Goal: Task Accomplishment & Management: Use online tool/utility

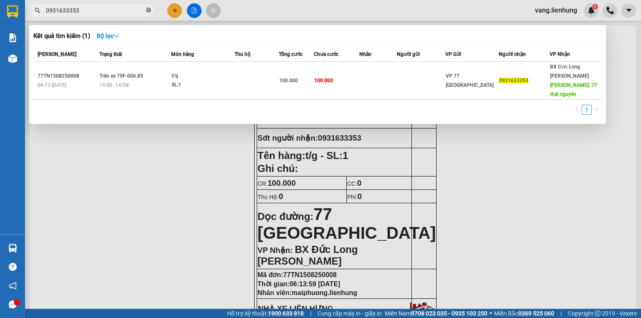
click at [148, 8] on icon "close-circle" at bounding box center [148, 10] width 5 height 5
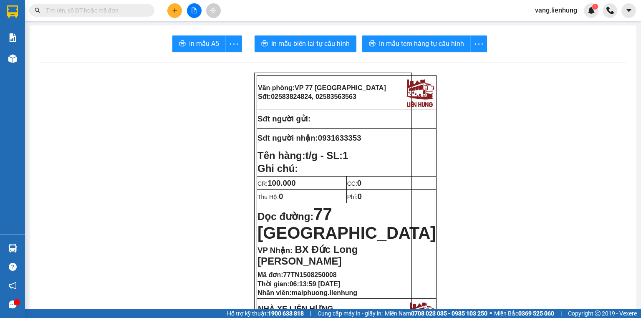
click at [90, 10] on input "text" at bounding box center [95, 10] width 98 height 9
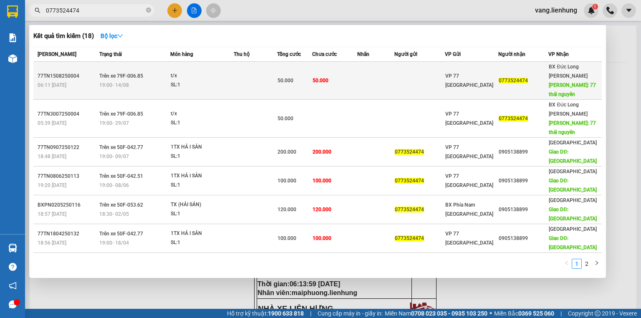
type input "0773524474"
click at [469, 78] on span "VP 77 [GEOGRAPHIC_DATA][PERSON_NAME]" at bounding box center [469, 80] width 48 height 15
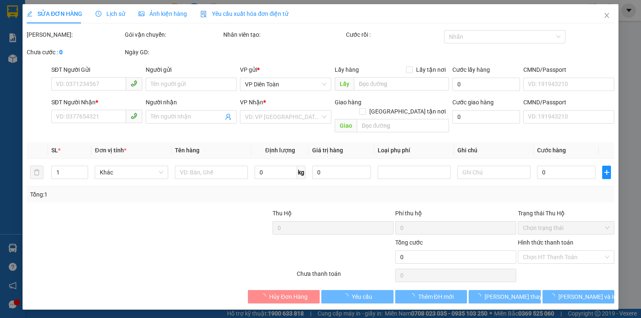
type input "0773524474"
type input "77 thái nguyên"
type input "50.000"
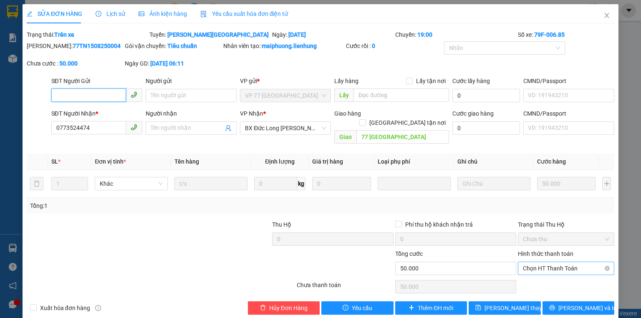
scroll to position [3, 0]
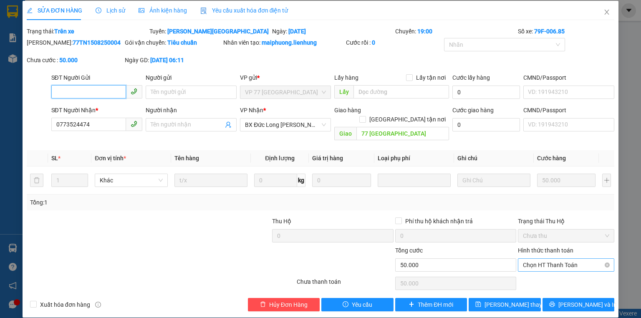
click at [544, 259] on span "Chọn HT Thanh Toán" at bounding box center [566, 265] width 86 height 13
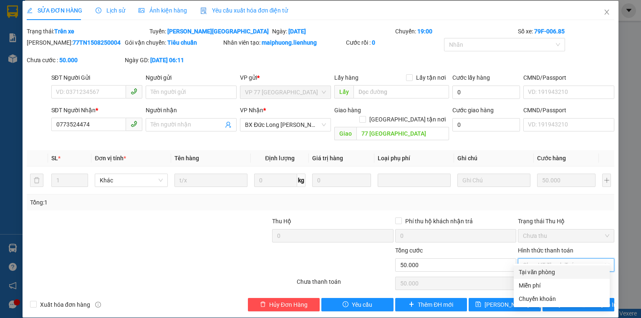
click at [543, 274] on div "Tại văn phòng" at bounding box center [562, 271] width 86 height 9
type input "0"
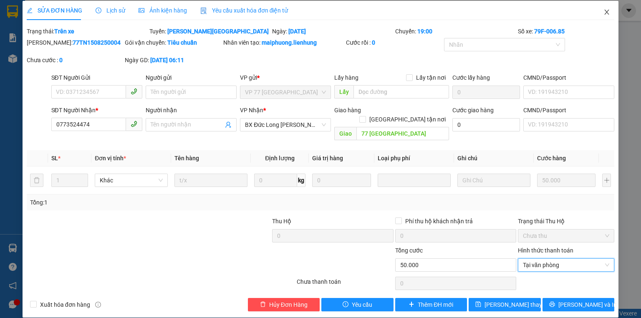
click at [605, 14] on icon "close" at bounding box center [607, 12] width 5 height 5
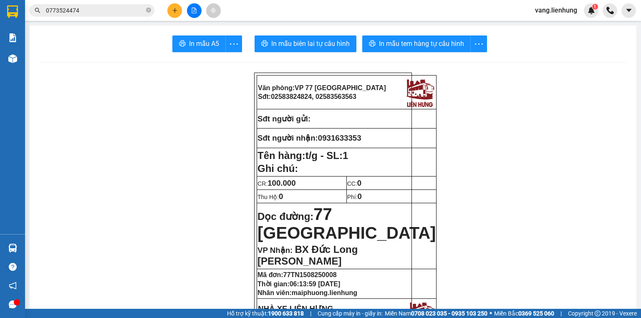
click at [116, 10] on input "0773524474" at bounding box center [95, 10] width 98 height 9
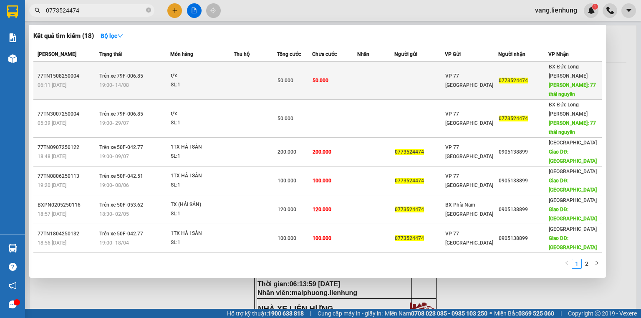
click at [496, 72] on div "VP 77 [GEOGRAPHIC_DATA][PERSON_NAME]" at bounding box center [471, 80] width 53 height 18
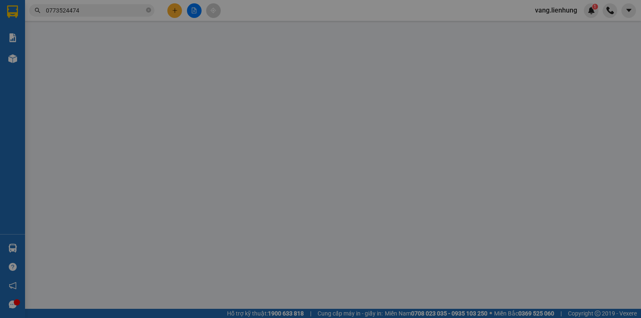
type input "0773524474"
type input "77 thái nguyên"
type input "50.000"
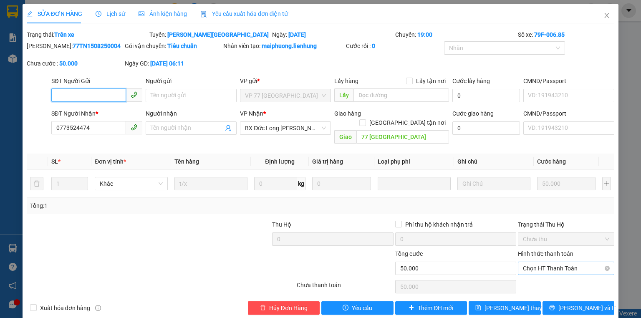
click at [551, 262] on span "Chọn HT Thanh Toán" at bounding box center [566, 268] width 86 height 13
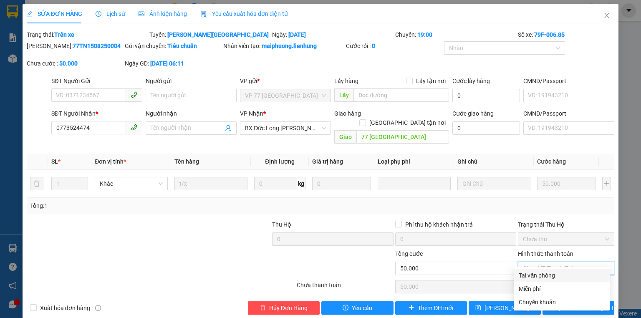
drag, startPoint x: 546, startPoint y: 279, endPoint x: 547, endPoint y: 275, distance: 4.2
click at [546, 279] on div "Tại văn phòng" at bounding box center [562, 275] width 86 height 9
type input "0"
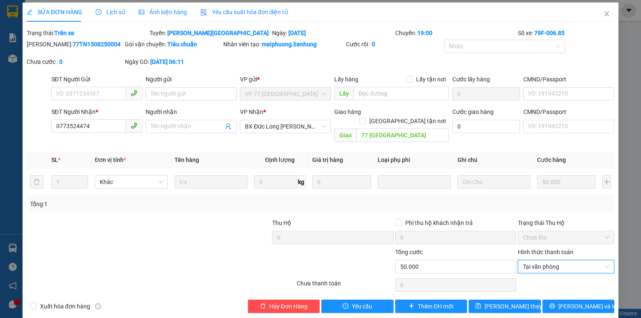
scroll to position [3, 0]
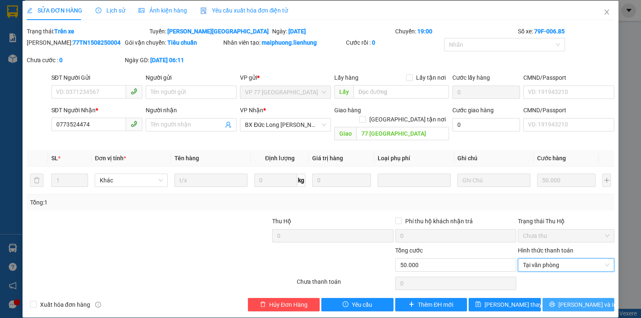
click at [562, 298] on button "Lưu và In" at bounding box center [578, 304] width 72 height 13
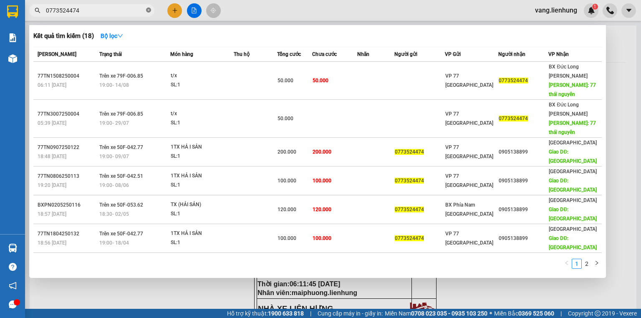
click at [147, 9] on icon "close-circle" at bounding box center [148, 10] width 5 height 5
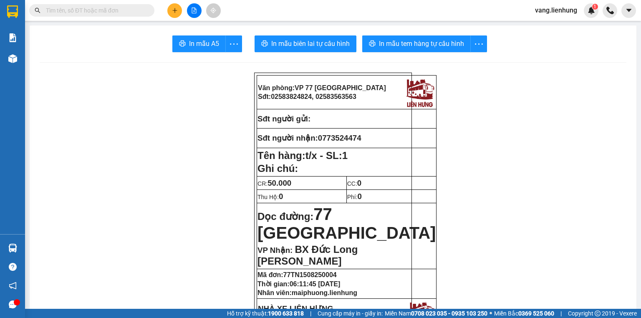
click at [81, 8] on input "text" at bounding box center [95, 10] width 98 height 9
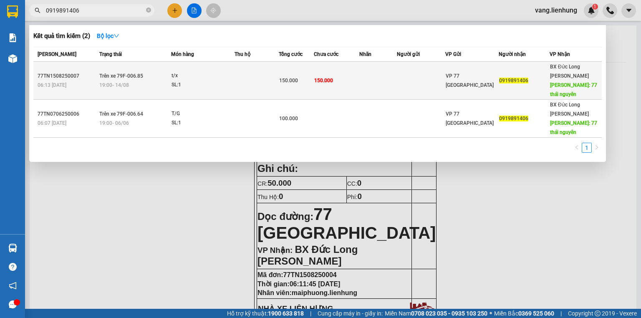
type input "0919891406"
click at [486, 75] on span "VP 77 [GEOGRAPHIC_DATA][PERSON_NAME]" at bounding box center [470, 80] width 48 height 15
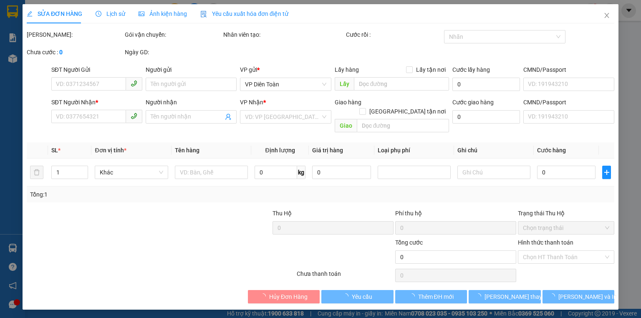
type input "0919891406"
type input "77 thái nguyên"
type input "150.000"
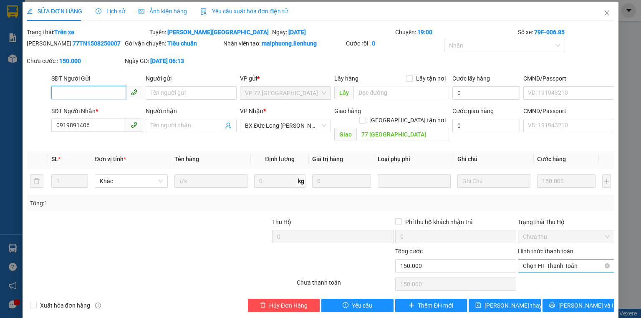
scroll to position [3, 0]
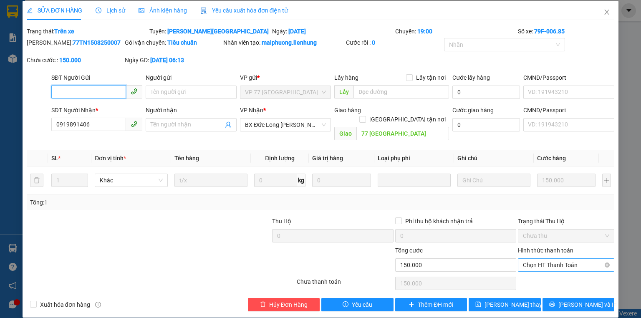
click at [544, 259] on span "Chọn HT Thanh Toán" at bounding box center [566, 265] width 86 height 13
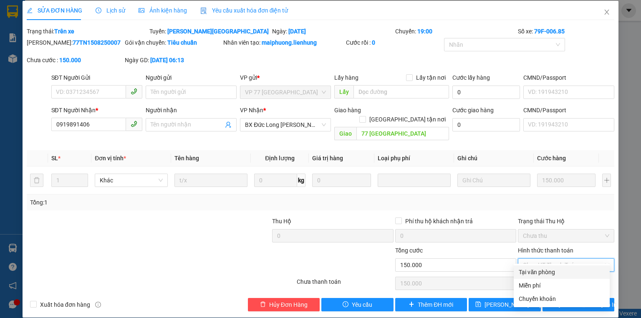
click at [551, 273] on div "Tại văn phòng" at bounding box center [562, 271] width 86 height 9
type input "0"
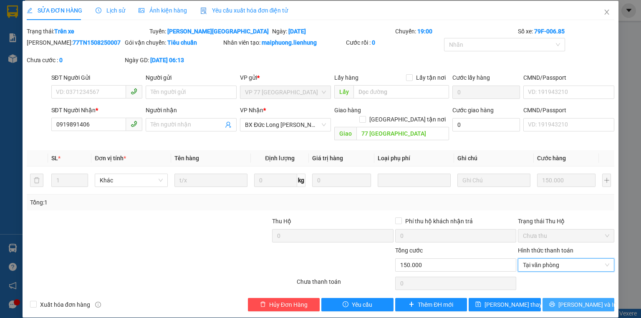
click at [567, 300] on span "Lưu và In" at bounding box center [587, 304] width 58 height 9
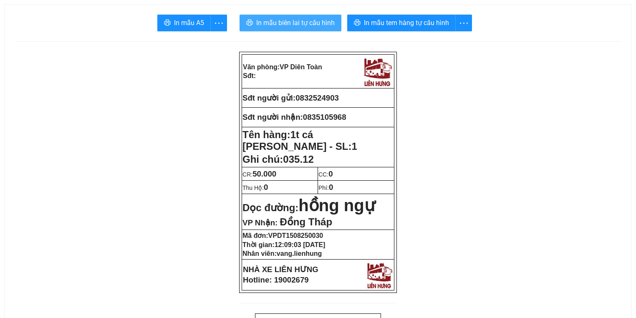
click at [294, 22] on span "In mẫu biên lai tự cấu hình" at bounding box center [295, 23] width 78 height 10
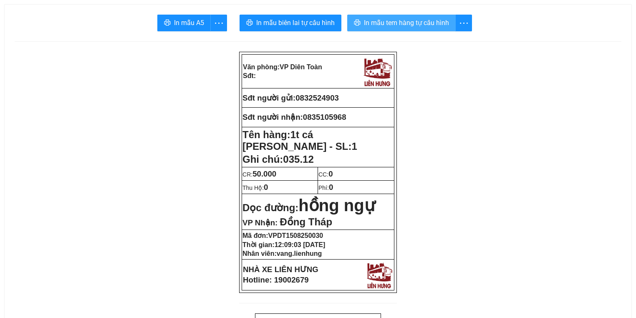
click at [378, 20] on span "In mẫu tem hàng tự cấu hình" at bounding box center [406, 23] width 85 height 10
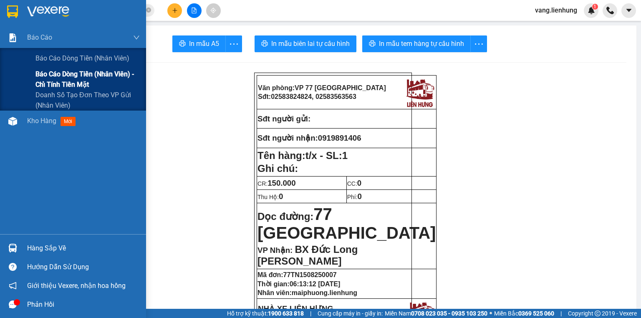
click at [81, 72] on span "Báo cáo dòng tiền (nhân viên) - chỉ tính tiền mặt" at bounding box center [87, 79] width 104 height 21
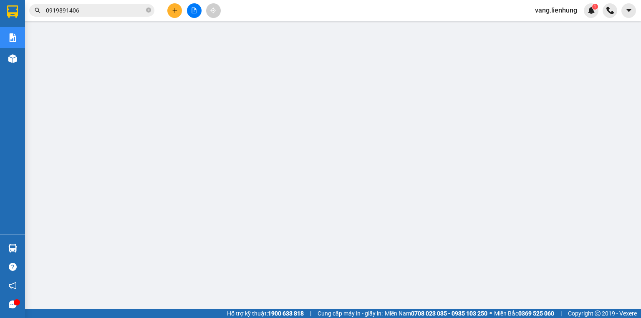
click at [564, 8] on span "vang.lienhung" at bounding box center [555, 10] width 55 height 10
click at [550, 27] on span "Đăng xuất" at bounding box center [560, 25] width 38 height 9
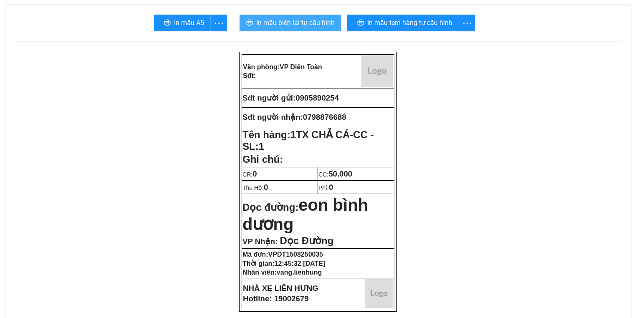
click at [297, 27] on span "In mẫu biên lai tự cấu hình" at bounding box center [295, 23] width 78 height 10
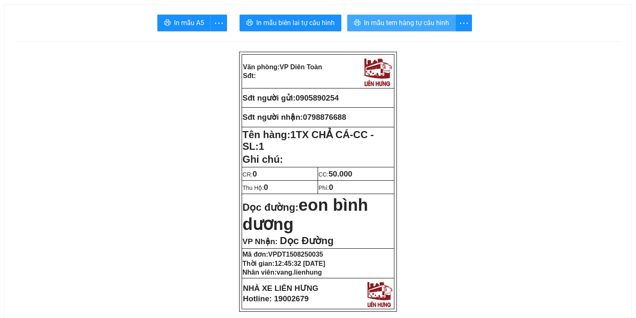
click at [412, 18] on span "In mẫu tem hàng tự cấu hình" at bounding box center [406, 23] width 85 height 10
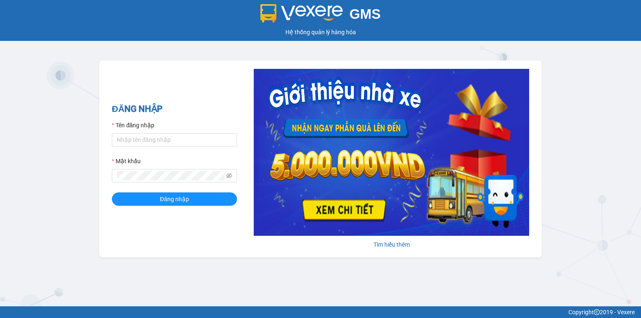
click at [155, 146] on form "Tên đăng nhập Mật khẩu Đăng nhập" at bounding box center [174, 163] width 125 height 85
click at [155, 142] on input "Tên đăng nhập" at bounding box center [174, 139] width 125 height 13
type input "thuytien.lienhung"
click at [112, 192] on button "Đăng nhập" at bounding box center [174, 198] width 125 height 13
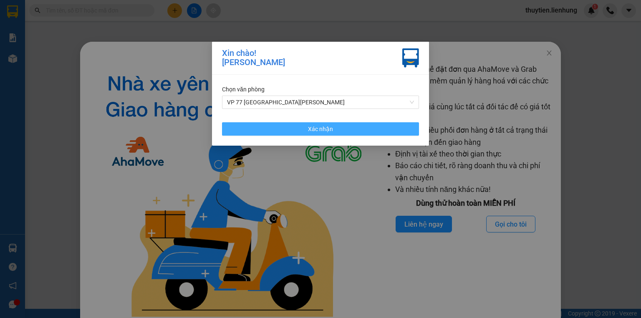
click at [323, 125] on span "Xác nhận" at bounding box center [320, 128] width 25 height 9
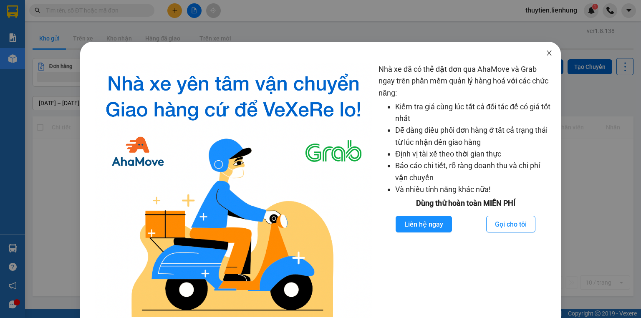
click at [546, 52] on icon "close" at bounding box center [549, 53] width 7 height 7
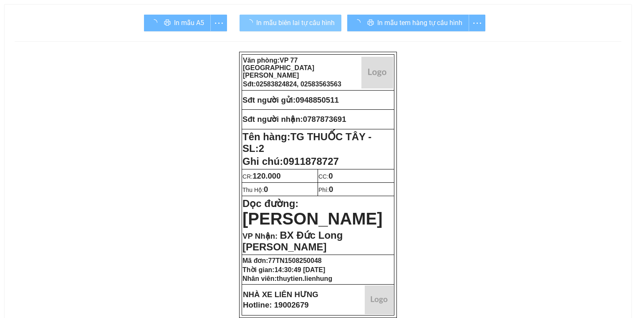
click at [305, 18] on span "In mẫu biên lai tự cấu hình" at bounding box center [295, 23] width 78 height 10
click at [306, 22] on span "In mẫu biên lai tự cấu hình" at bounding box center [295, 23] width 78 height 10
click at [310, 27] on span "In mẫu biên lai tự cấu hình" at bounding box center [295, 23] width 78 height 10
click at [319, 28] on span "In mẫu biên lai tự cấu hình" at bounding box center [295, 23] width 78 height 10
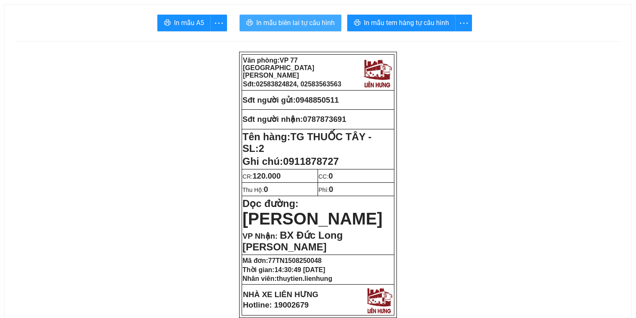
click at [329, 24] on span "In mẫu biên lai tự cấu hình" at bounding box center [295, 23] width 78 height 10
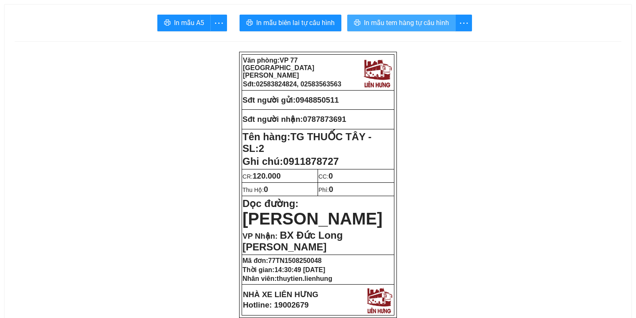
click at [436, 26] on span "In mẫu tem hàng tự cấu hình" at bounding box center [406, 23] width 85 height 10
click at [413, 23] on span "In mẫu tem hàng tự cấu hình" at bounding box center [406, 23] width 85 height 10
